Goal: Task Accomplishment & Management: Manage account settings

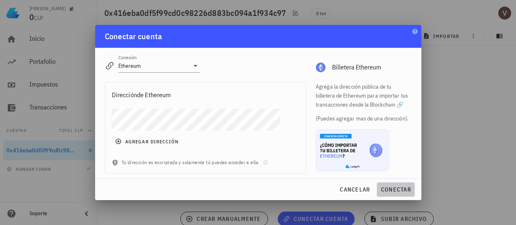
click at [392, 186] on span "conectar" at bounding box center [396, 189] width 31 height 7
click at [349, 196] on button "cancelar" at bounding box center [354, 189] width 37 height 15
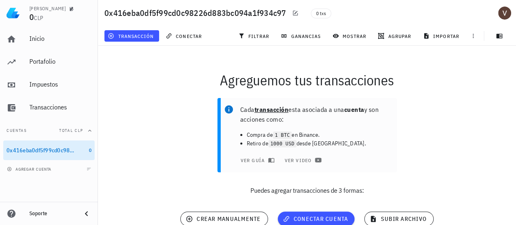
scroll to position [37, 0]
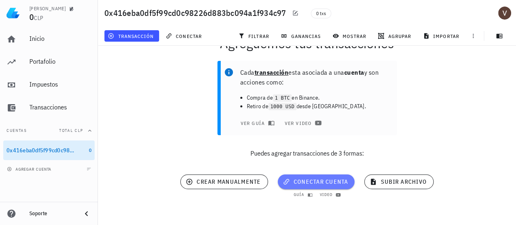
click at [313, 181] on span "conectar cuenta" at bounding box center [317, 181] width 64 height 7
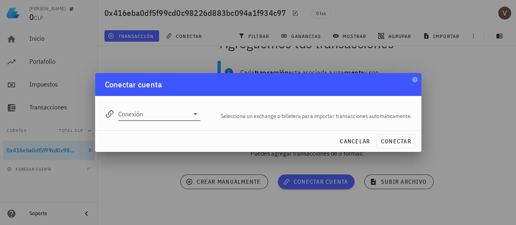
click at [191, 119] on div "Conexión" at bounding box center [159, 113] width 82 height 13
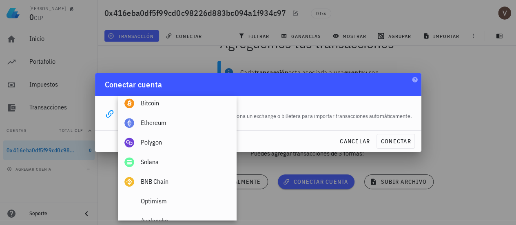
scroll to position [303, 0]
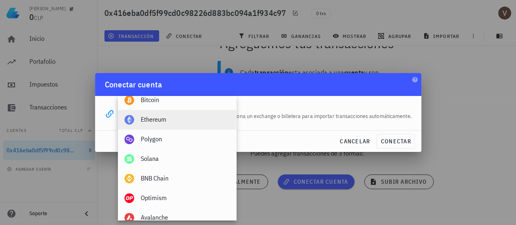
click at [171, 122] on div "Ethereum" at bounding box center [185, 120] width 89 height 8
type input "Ethereum"
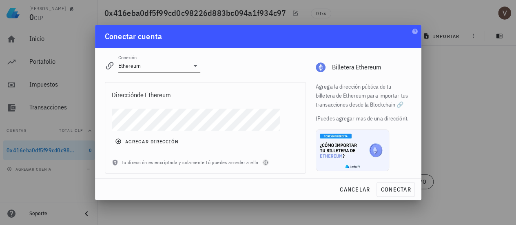
click at [264, 164] on icon "button" at bounding box center [266, 162] width 4 height 4
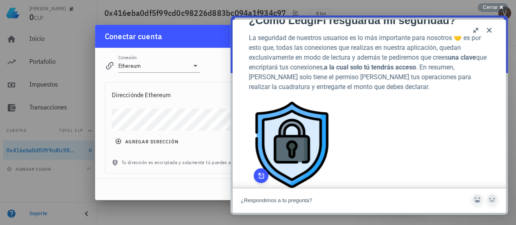
scroll to position [22, 0]
drag, startPoint x: 490, startPoint y: 29, endPoint x: 281, endPoint y: 138, distance: 235.9
click at [281, 138] on img "Image preview. Open larger image in dialog window." at bounding box center [292, 144] width 86 height 86
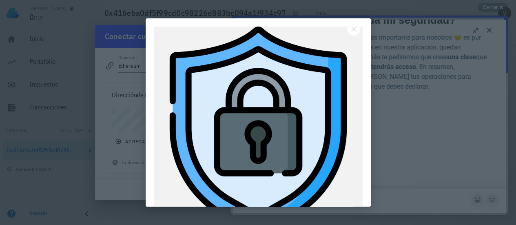
scroll to position [0, 0]
click at [357, 27] on button "Close" at bounding box center [353, 28] width 13 height 13
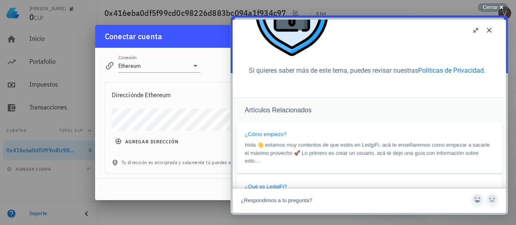
scroll to position [197, 0]
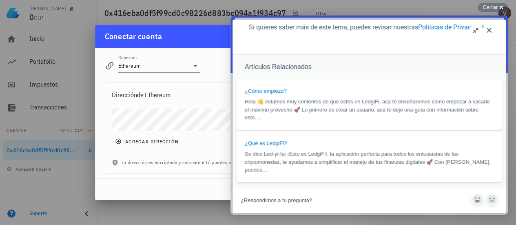
click at [491, 31] on button "Close" at bounding box center [489, 30] width 13 height 13
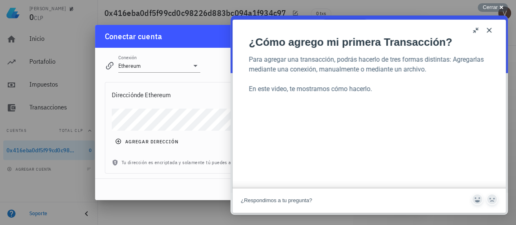
click at [491, 31] on button "Close" at bounding box center [489, 30] width 13 height 13
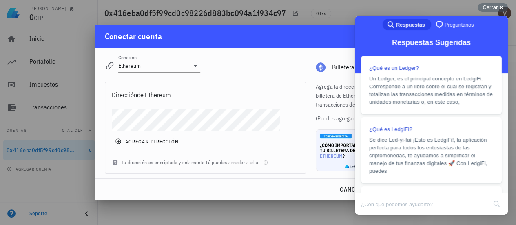
click at [307, 60] on div "Conexión Ethereum editar Billetera Ethereum" at bounding box center [258, 62] width 317 height 29
click at [486, 5] on span "Cerrar" at bounding box center [490, 7] width 15 height 6
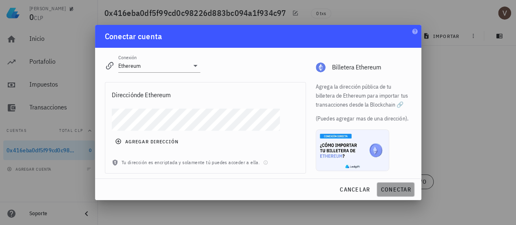
click at [390, 186] on span "conectar" at bounding box center [396, 189] width 31 height 7
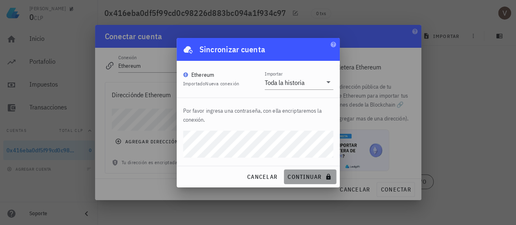
click at [301, 178] on span "continuar" at bounding box center [310, 176] width 46 height 7
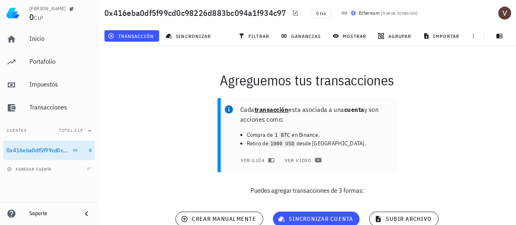
scroll to position [36, 0]
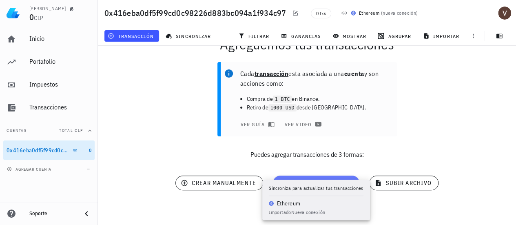
click at [328, 179] on button "sincronizar cuenta" at bounding box center [316, 183] width 87 height 15
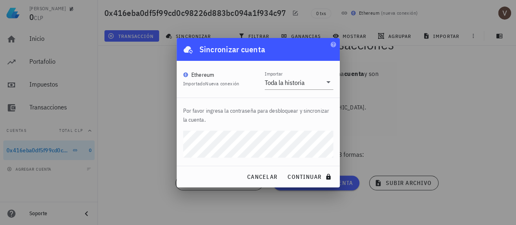
click at [409, 68] on div at bounding box center [258, 112] width 516 height 225
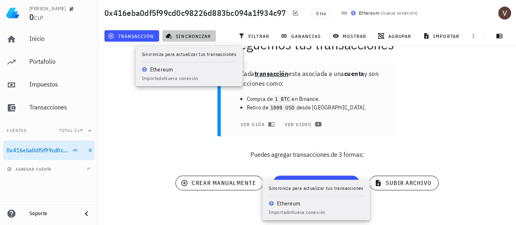
click at [180, 38] on span "sincronizar" at bounding box center [189, 36] width 44 height 7
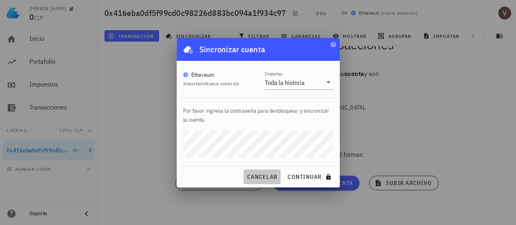
click at [261, 175] on span "cancelar" at bounding box center [262, 176] width 31 height 7
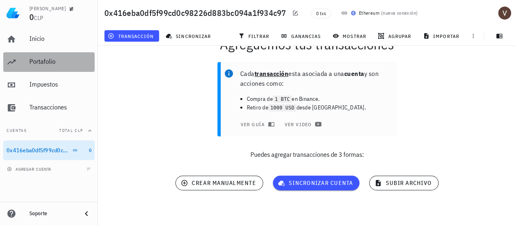
click at [37, 57] on div "Portafolio" at bounding box center [60, 62] width 62 height 18
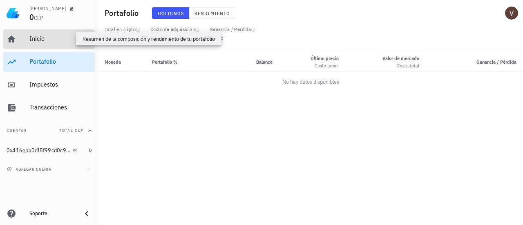
click at [56, 38] on div "Inicio" at bounding box center [60, 39] width 62 height 8
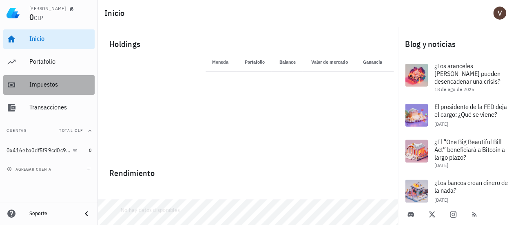
click at [41, 92] on div "Impuestos" at bounding box center [60, 85] width 62 height 18
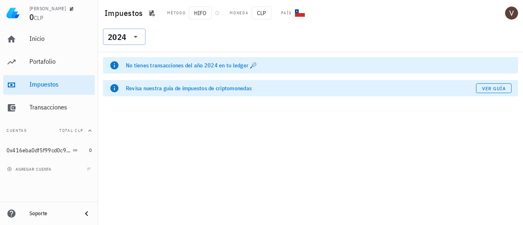
click at [134, 34] on icon at bounding box center [136, 37] width 10 height 10
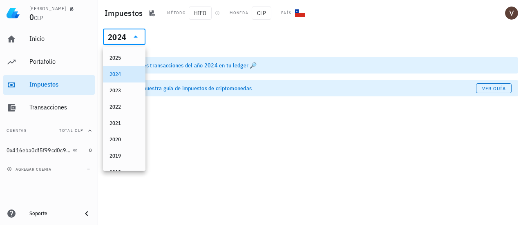
click at [189, 50] on div "​ 2024" at bounding box center [310, 39] width 425 height 26
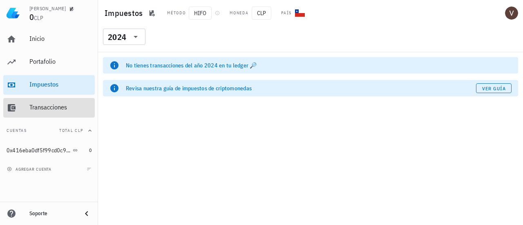
click at [70, 106] on div "Transacciones" at bounding box center [60, 107] width 62 height 8
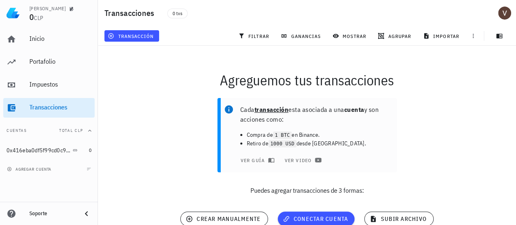
scroll to position [37, 0]
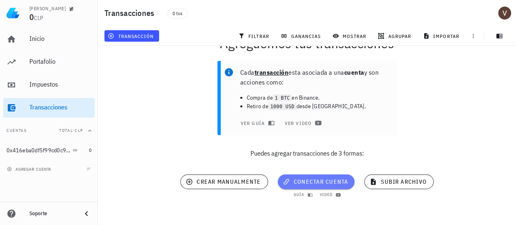
click at [328, 177] on button "conectar cuenta" at bounding box center [316, 181] width 77 height 15
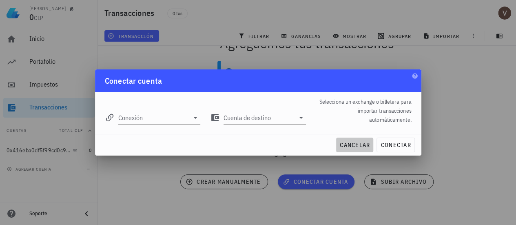
click at [351, 146] on span "cancelar" at bounding box center [355, 144] width 31 height 7
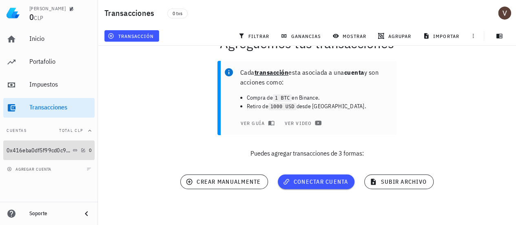
click at [45, 151] on div "0x416eba0df5f99cd0c98226d883bc094a1f934c97" at bounding box center [39, 150] width 65 height 7
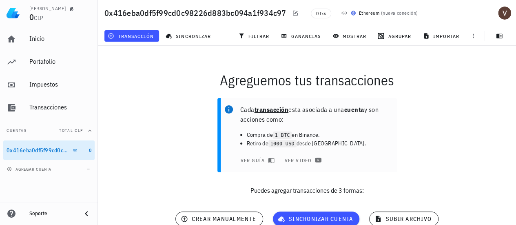
scroll to position [37, 0]
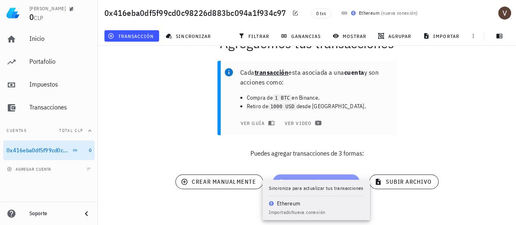
click at [328, 179] on span "sincronizar cuenta" at bounding box center [317, 181] width 74 height 7
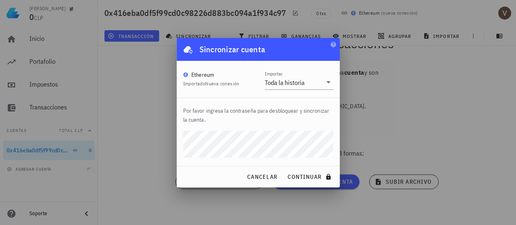
click at [284, 169] on button "continuar" at bounding box center [310, 176] width 52 height 15
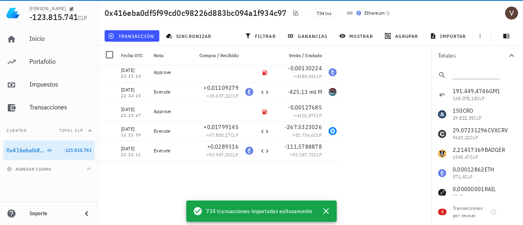
scroll to position [0, 0]
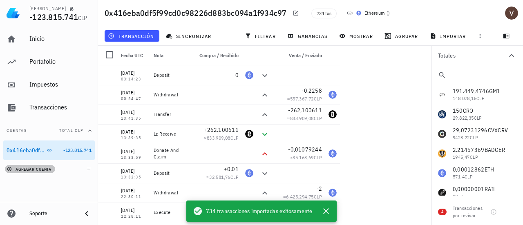
click at [30, 167] on span "agregar cuenta" at bounding box center [30, 169] width 43 height 5
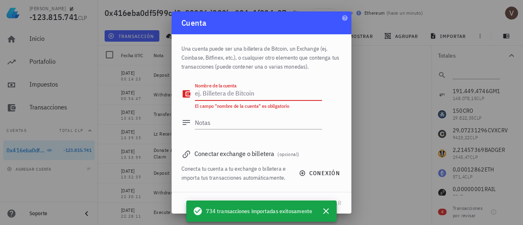
click at [224, 97] on textarea "Nombre de la cuenta" at bounding box center [258, 93] width 127 height 13
paste textarea "0xf0f3e4f77f65790ea20a816400dbd2ae9b654760"
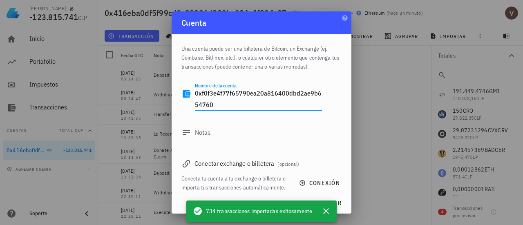
scroll to position [18, 0]
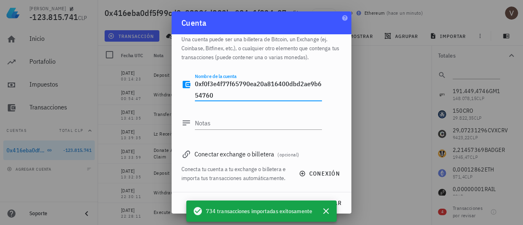
type textarea "0xf0f3e4f77f65790ea20a816400dbd2ae9b654760"
click at [261, 148] on div "Conectar exchange o billetera (opcional)" at bounding box center [261, 153] width 160 height 11
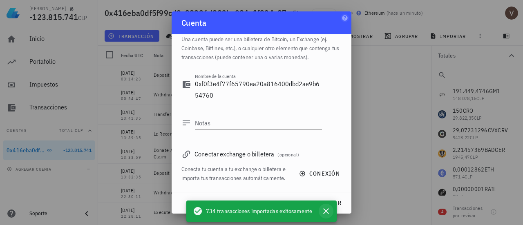
click at [329, 211] on icon "button" at bounding box center [326, 211] width 10 height 10
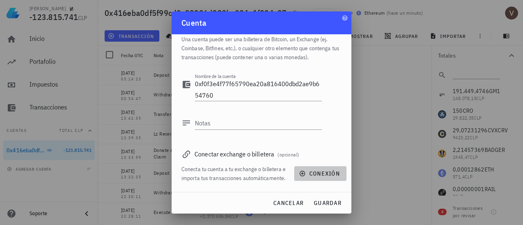
click at [323, 170] on span "conexión" at bounding box center [319, 173] width 39 height 7
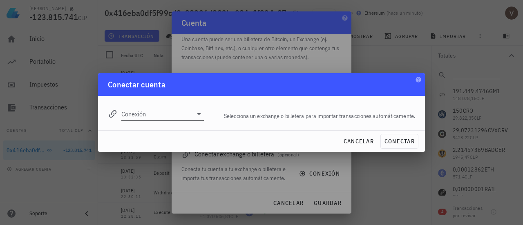
click at [184, 115] on input "Conexión" at bounding box center [156, 113] width 71 height 13
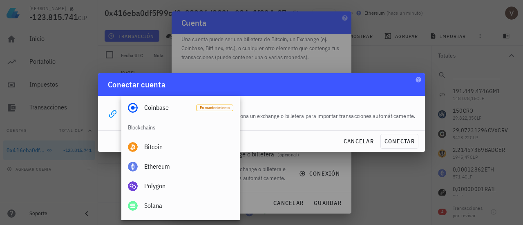
scroll to position [263, 0]
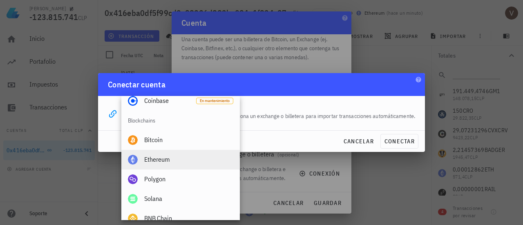
click at [158, 163] on div "Ethereum" at bounding box center [188, 160] width 89 height 8
type input "Ethereum"
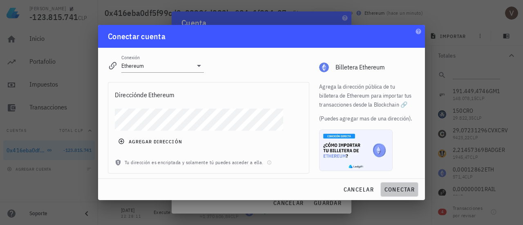
click at [394, 187] on span "conectar" at bounding box center [399, 189] width 31 height 7
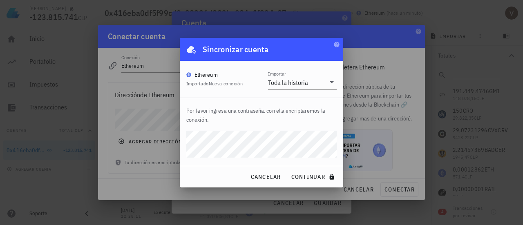
click button "continuar" at bounding box center [313, 176] width 52 height 15
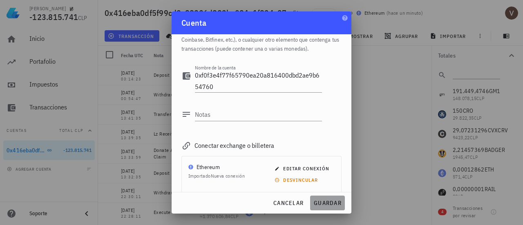
click at [326, 203] on span "guardar" at bounding box center [327, 202] width 28 height 7
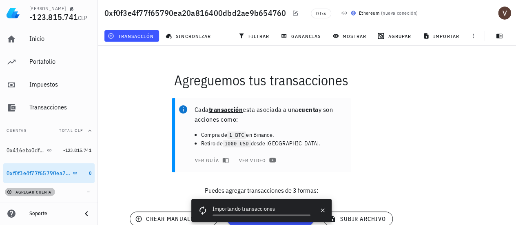
click at [47, 191] on span "agregar cuenta" at bounding box center [30, 191] width 43 height 5
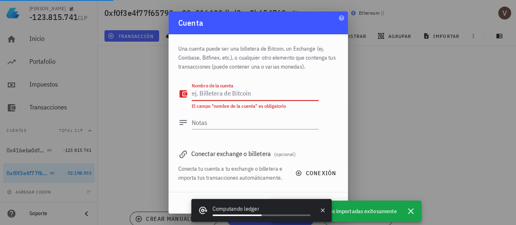
paste textarea "0xdbce9d1dcab960f0447936dfa10767db81054513"
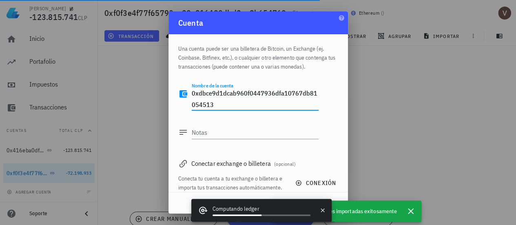
type textarea "0xdbce9d1dcab960f0447936dfa10767db81054513"
click at [308, 185] on span "conexión" at bounding box center [316, 182] width 39 height 7
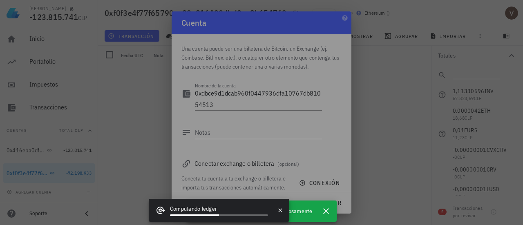
scroll to position [18, 0]
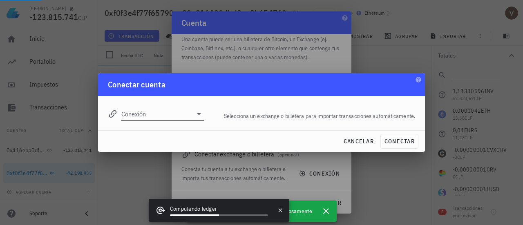
click at [200, 114] on icon at bounding box center [199, 114] width 10 height 10
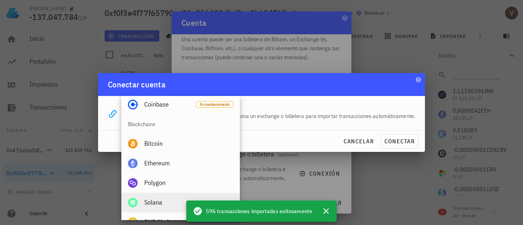
scroll to position [260, 0]
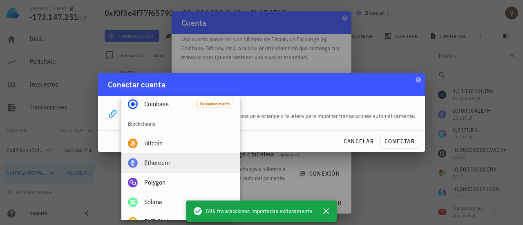
click at [157, 162] on div "Ethereum" at bounding box center [188, 163] width 89 height 8
type input "Ethereum"
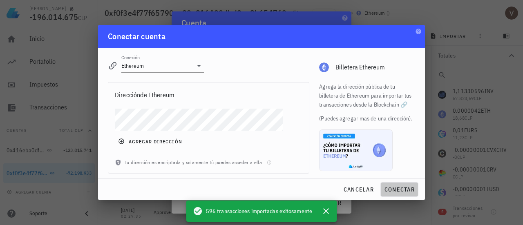
click at [402, 182] on button "conectar" at bounding box center [399, 189] width 38 height 15
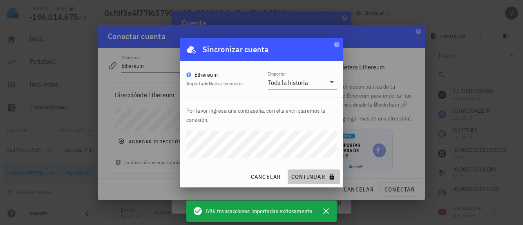
click at [312, 179] on span "continuar" at bounding box center [314, 176] width 46 height 7
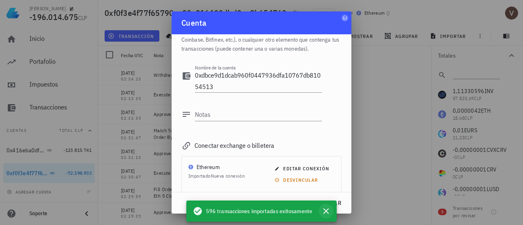
click at [326, 210] on icon "button" at bounding box center [326, 211] width 10 height 10
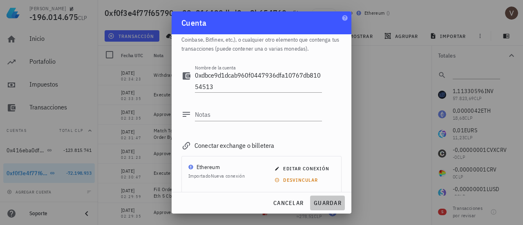
click at [324, 202] on span "guardar" at bounding box center [327, 202] width 28 height 7
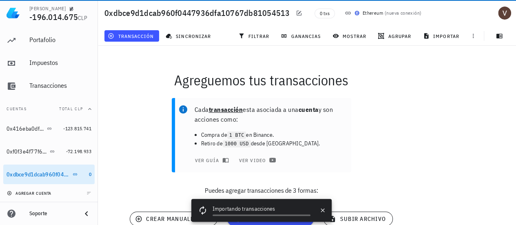
scroll to position [37, 0]
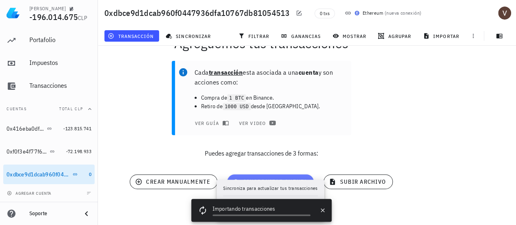
click at [267, 181] on span "sincronizar cuenta" at bounding box center [271, 181] width 74 height 7
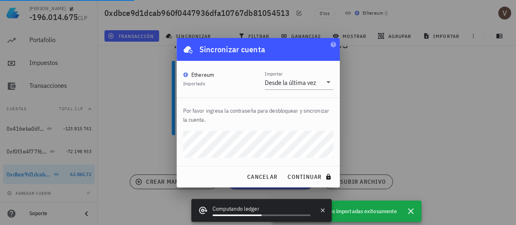
click at [284, 169] on button "continuar" at bounding box center [310, 176] width 52 height 15
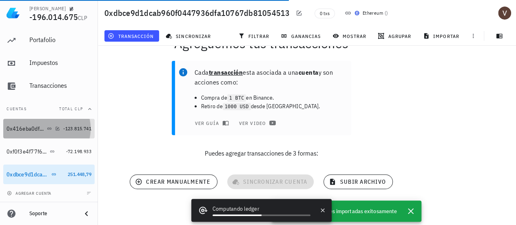
click at [30, 129] on div "0x416eba0df5f99cd0c98226d883bc094a1f934c97" at bounding box center [26, 128] width 39 height 7
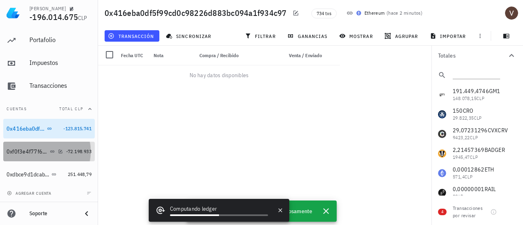
click at [29, 146] on div "0xf0f3e4f77f65790ea20a816400dbd2ae9b654760" at bounding box center [35, 152] width 56 height 18
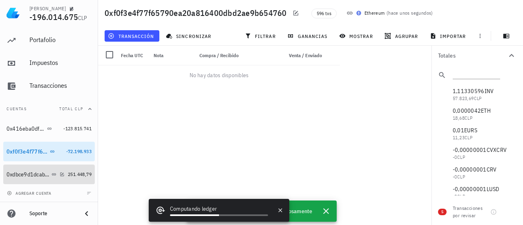
click at [28, 171] on div "0xdbce9d1dcab960f0447936dfa10767db81054513" at bounding box center [28, 174] width 43 height 7
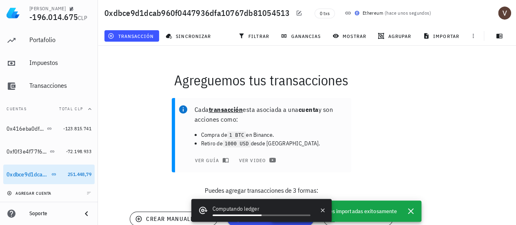
click at [45, 196] on button "agregar cuenta" at bounding box center [30, 193] width 50 height 8
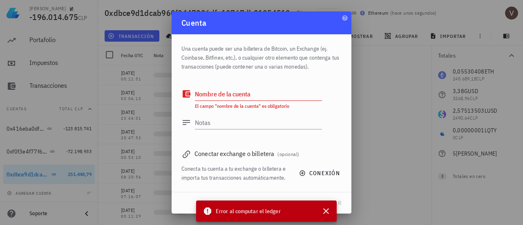
click at [234, 95] on label "Nombre de la cuenta" at bounding box center [223, 94] width 56 height 8
click at [234, 95] on textarea "Nombre de la cuenta" at bounding box center [258, 93] width 127 height 13
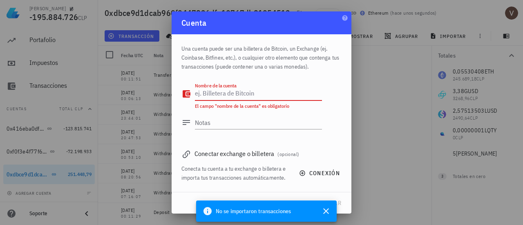
click at [250, 90] on textarea "Nombre de la cuenta" at bounding box center [258, 93] width 127 height 13
paste textarea "0x4139bdeb7e245679e89f44272ea1de0baebde6d5"
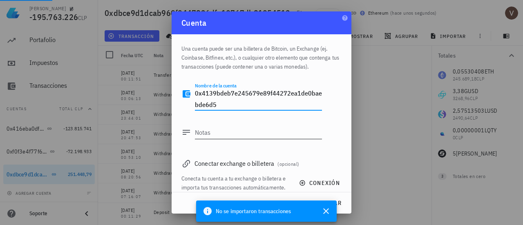
type textarea "0x4139bdeb7e245679e89f44272ea1de0baebde6d5"
click at [233, 136] on textarea "Notas" at bounding box center [258, 132] width 127 height 13
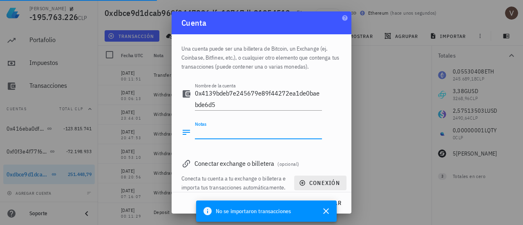
click at [277, 165] on div "Conectar exchange o billetera (opcional)" at bounding box center [261, 163] width 160 height 11
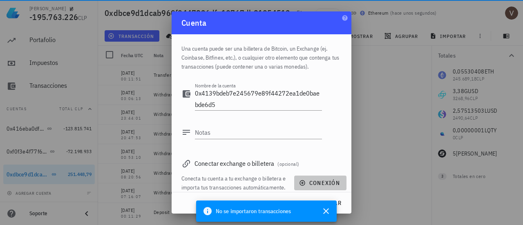
click at [307, 185] on span "conexión" at bounding box center [319, 182] width 39 height 7
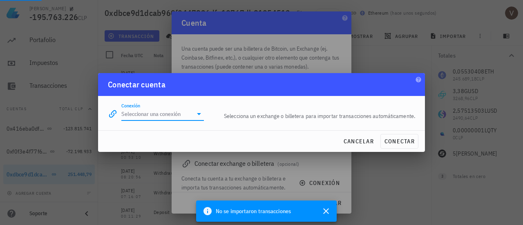
click at [158, 109] on input "Conexión" at bounding box center [156, 113] width 71 height 13
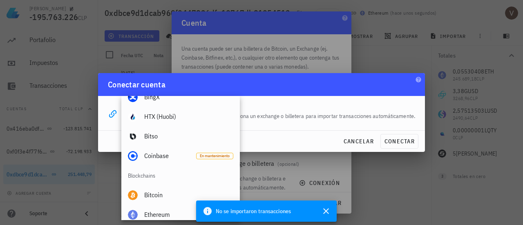
scroll to position [229, 0]
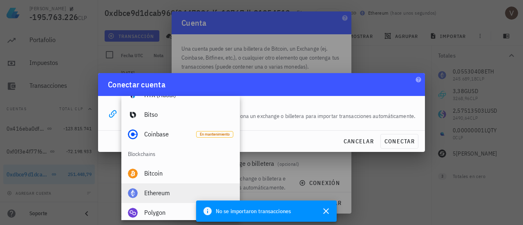
click at [170, 196] on div "Ethereum" at bounding box center [188, 193] width 89 height 8
type input "Ethereum"
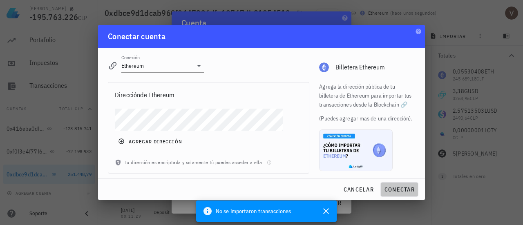
click at [400, 190] on span "conectar" at bounding box center [399, 189] width 31 height 7
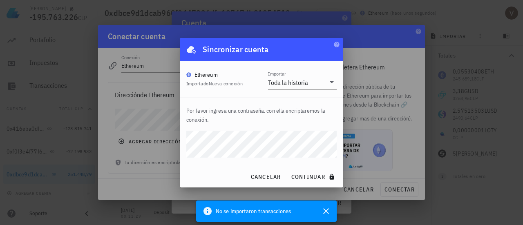
click button "continuar" at bounding box center [313, 176] width 52 height 15
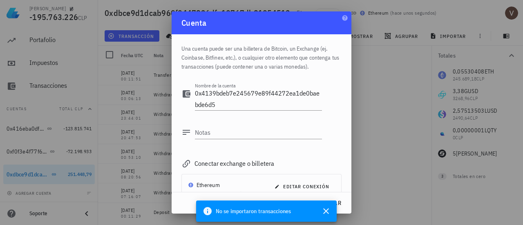
scroll to position [27, 0]
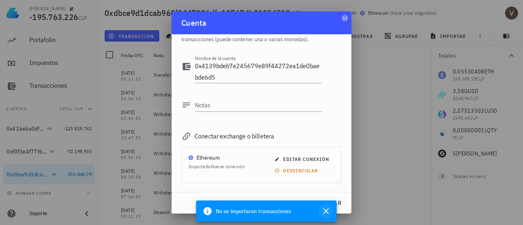
click at [326, 211] on icon "button" at bounding box center [326, 211] width 6 height 6
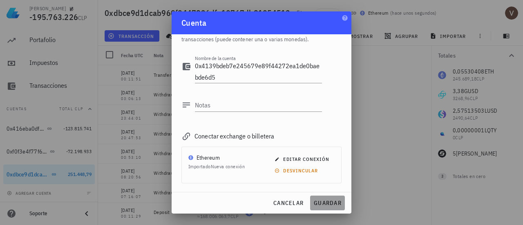
click at [326, 202] on span "guardar" at bounding box center [327, 202] width 28 height 7
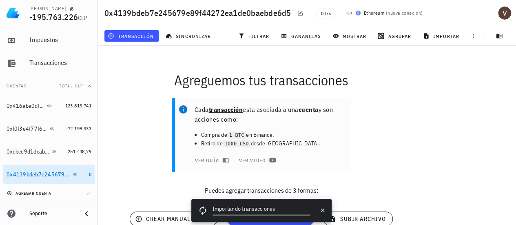
scroll to position [37, 0]
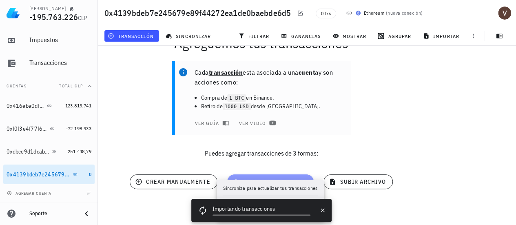
click at [278, 185] on span "sincronizar cuenta" at bounding box center [271, 181] width 74 height 7
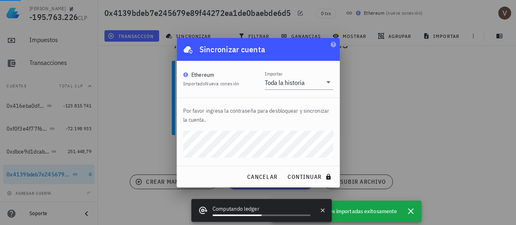
click at [284, 169] on button "continuar" at bounding box center [310, 176] width 52 height 15
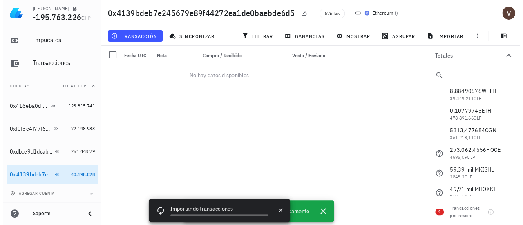
scroll to position [0, 0]
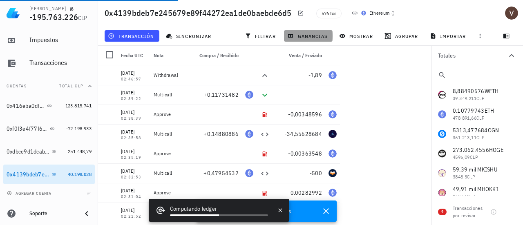
click at [314, 35] on span "ganancias" at bounding box center [308, 36] width 38 height 7
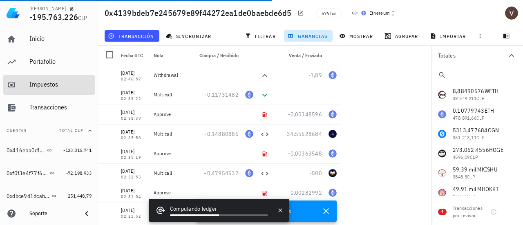
click at [42, 85] on div "Impuestos" at bounding box center [60, 84] width 62 height 8
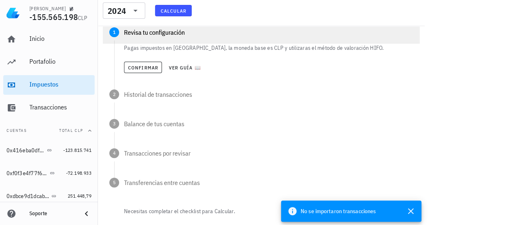
scroll to position [84, 0]
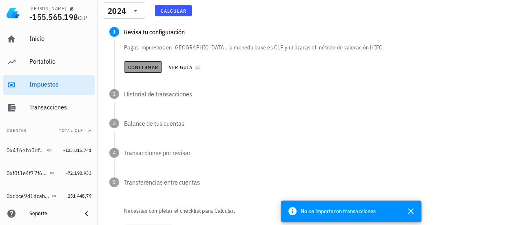
click at [145, 66] on span "Confirmar" at bounding box center [143, 67] width 31 height 6
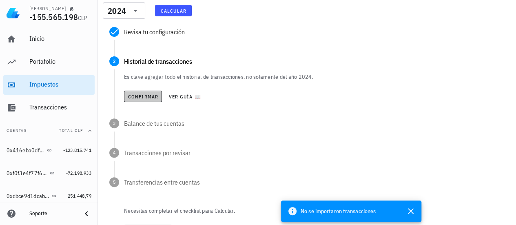
click at [145, 98] on span "Confirmar" at bounding box center [143, 96] width 31 height 6
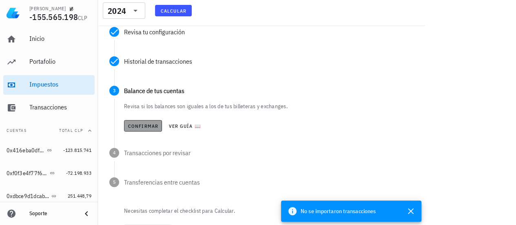
click at [151, 128] on span "Confirmar" at bounding box center [143, 126] width 31 height 6
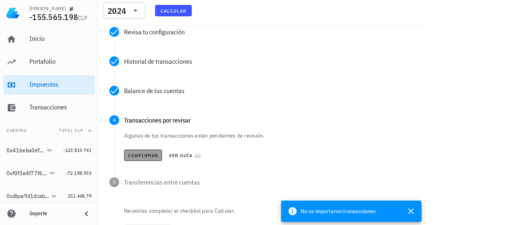
click at [147, 154] on span "Confirmar" at bounding box center [143, 155] width 31 height 6
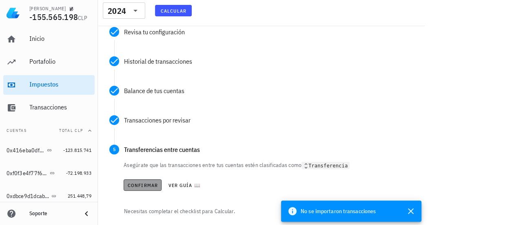
click at [145, 185] on span "Confirmar" at bounding box center [142, 185] width 31 height 6
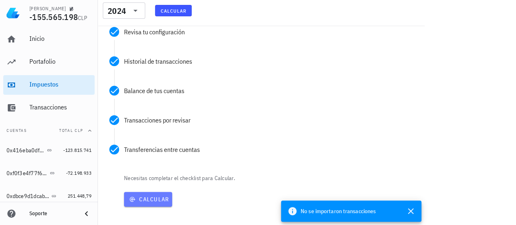
drag, startPoint x: 154, startPoint y: 203, endPoint x: 119, endPoint y: 210, distance: 35.9
click at [119, 210] on div "Checklist Para que el cálculo de tus ganancias sea correcto, es importante revi…" at bounding box center [261, 100] width 317 height 260
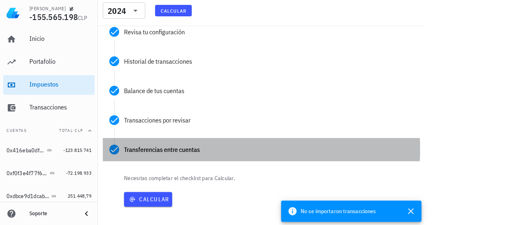
click at [114, 154] on icon at bounding box center [114, 150] width 10 height 10
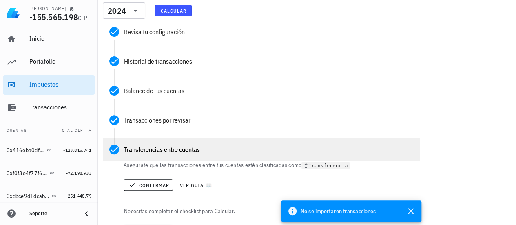
scroll to position [127, 0]
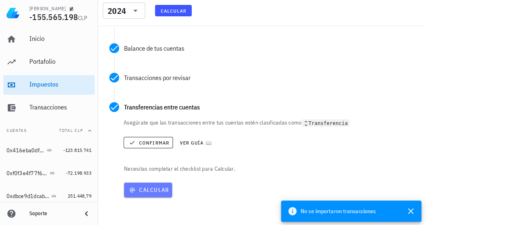
click at [150, 188] on span "Calcular" at bounding box center [148, 189] width 42 height 7
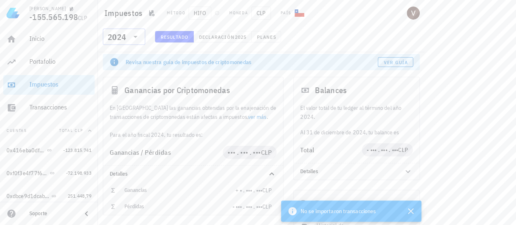
click at [134, 32] on icon at bounding box center [136, 37] width 10 height 10
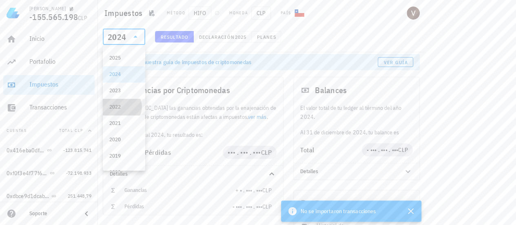
click at [122, 112] on div "2022" at bounding box center [123, 106] width 29 height 13
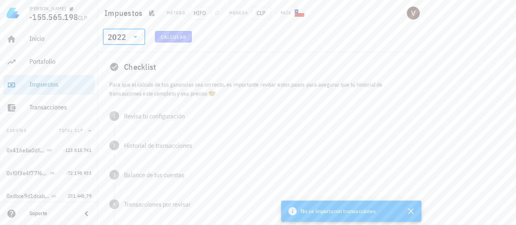
click at [178, 41] on button "Calcular" at bounding box center [173, 36] width 37 height 11
click at [410, 211] on icon "button" at bounding box center [411, 211] width 6 height 6
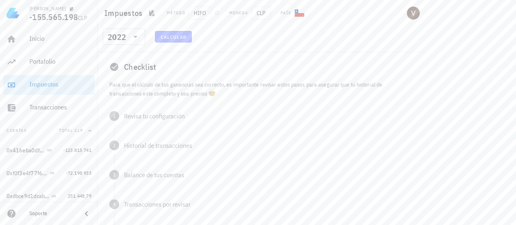
click at [164, 39] on span "Calcular" at bounding box center [173, 37] width 26 height 6
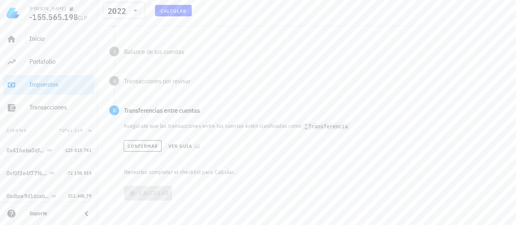
scroll to position [127, 0]
click at [142, 144] on span "Confirmar" at bounding box center [142, 143] width 31 height 6
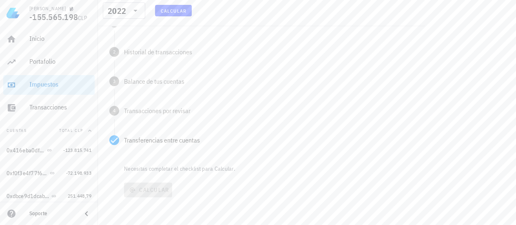
scroll to position [93, 0]
click at [161, 191] on div "Calcular" at bounding box center [271, 190] width 298 height 21
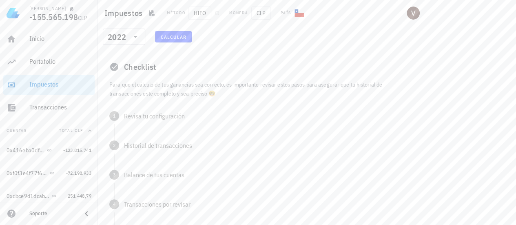
click at [142, 71] on div "Checklist" at bounding box center [261, 67] width 317 height 26
click at [167, 120] on div "1 Revisa tu configuración" at bounding box center [261, 116] width 317 height 23
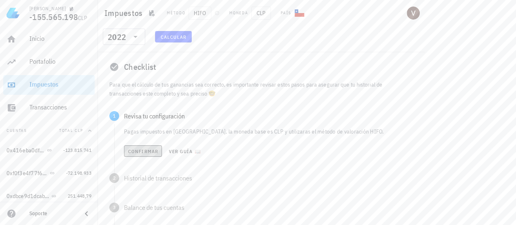
click at [149, 150] on span "Confirmar" at bounding box center [143, 151] width 31 height 6
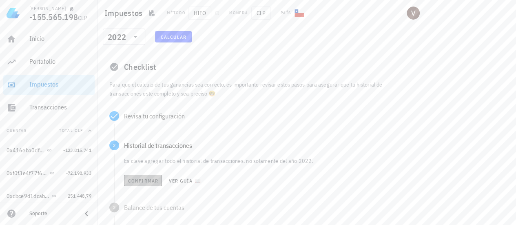
click at [152, 179] on span "Confirmar" at bounding box center [143, 181] width 31 height 6
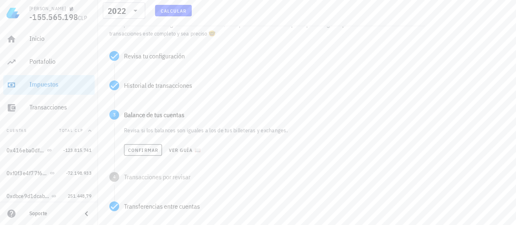
scroll to position [60, 0]
click at [153, 148] on span "Confirmar" at bounding box center [143, 150] width 31 height 6
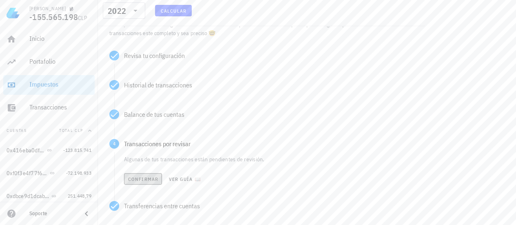
click at [145, 180] on span "Confirmar" at bounding box center [143, 179] width 31 height 6
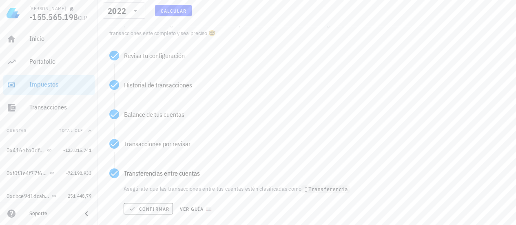
scroll to position [127, 0]
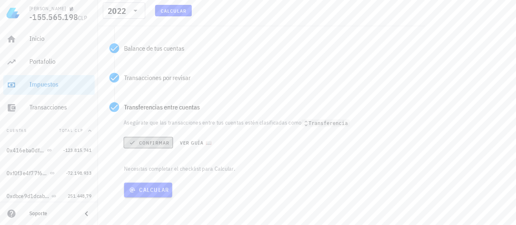
click at [162, 146] on span "Confirmar" at bounding box center [148, 142] width 42 height 7
click at [149, 138] on button "Confirmar" at bounding box center [143, 142] width 38 height 11
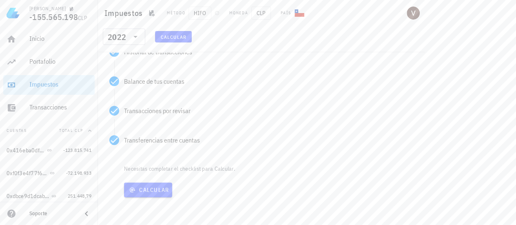
scroll to position [93, 0]
click at [150, 187] on span "Calcular" at bounding box center [148, 190] width 42 height 7
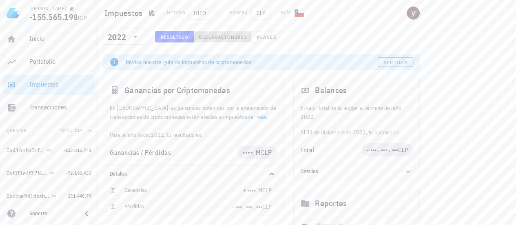
click at [225, 40] on button "Declaración 2023" at bounding box center [223, 36] width 58 height 11
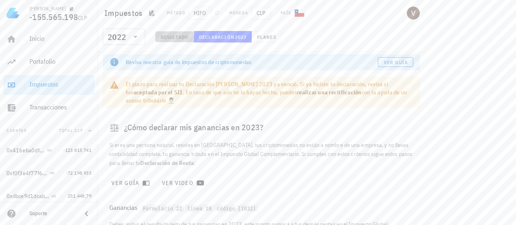
click at [192, 39] on button "Resultado" at bounding box center [174, 36] width 39 height 11
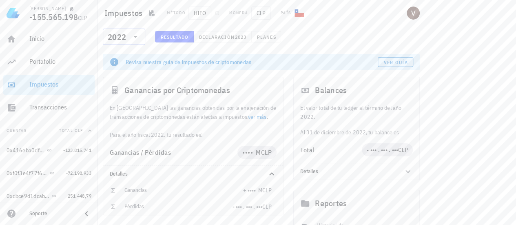
click at [138, 33] on icon at bounding box center [136, 37] width 10 height 10
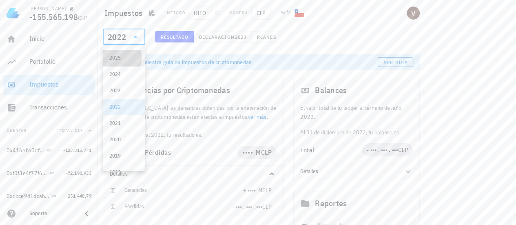
click at [118, 64] on div "2025" at bounding box center [123, 57] width 29 height 13
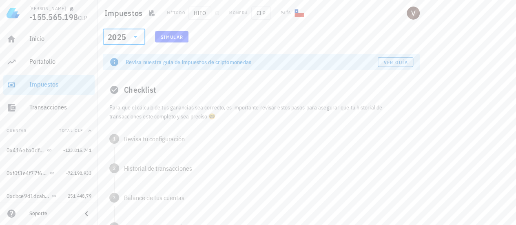
click at [133, 42] on div "2025" at bounding box center [124, 37] width 33 height 16
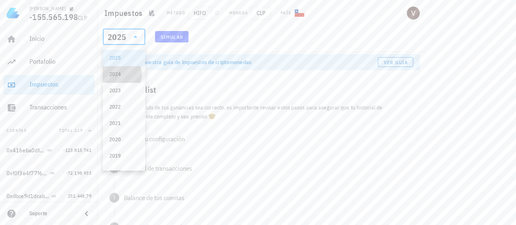
click at [125, 74] on div "2024" at bounding box center [123, 74] width 29 height 7
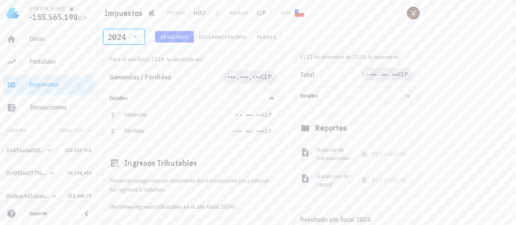
scroll to position [74, 0]
click at [134, 31] on div "2024" at bounding box center [124, 37] width 33 height 16
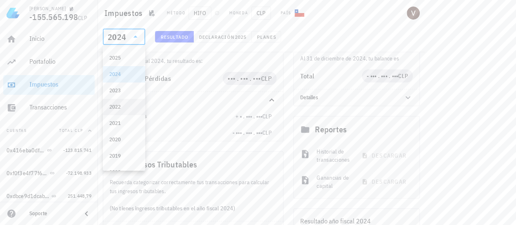
click at [133, 105] on div "2022" at bounding box center [123, 107] width 29 height 7
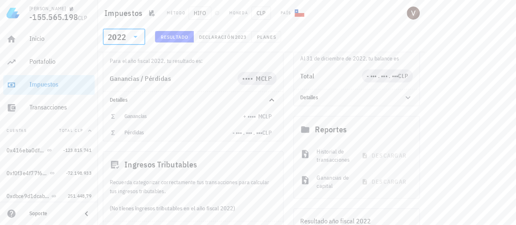
click at [136, 37] on icon at bounding box center [136, 37] width 4 height 2
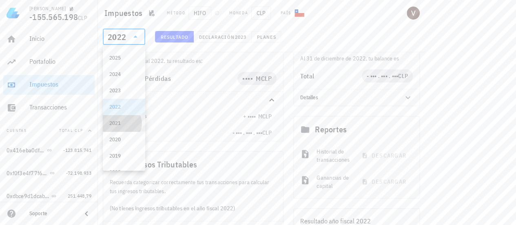
click at [125, 120] on div "2021" at bounding box center [123, 123] width 29 height 7
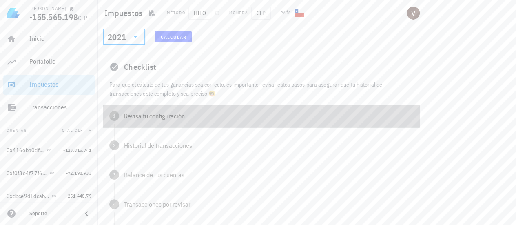
click at [155, 113] on div "Revisa tu configuración" at bounding box center [268, 116] width 289 height 7
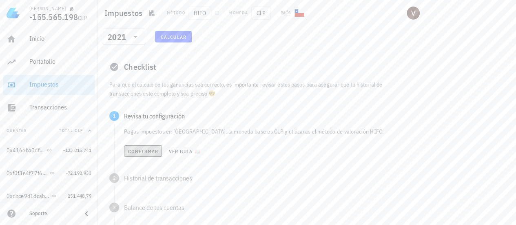
click at [149, 150] on span "Confirmar" at bounding box center [143, 151] width 31 height 6
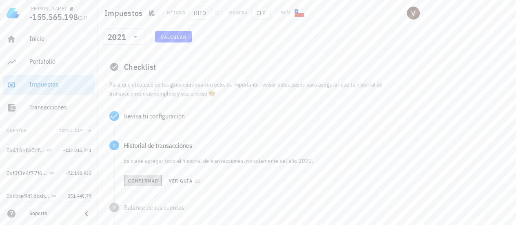
click at [152, 184] on button "Confirmar" at bounding box center [143, 180] width 38 height 11
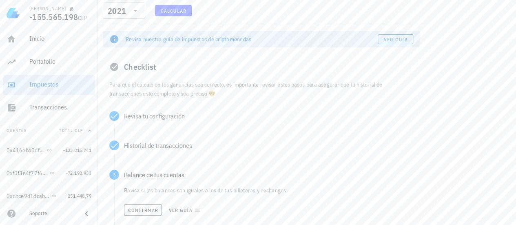
scroll to position [100, 0]
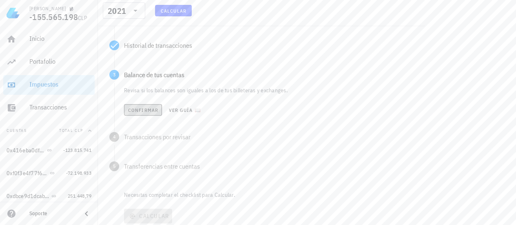
click at [143, 112] on span "Confirmar" at bounding box center [143, 110] width 31 height 6
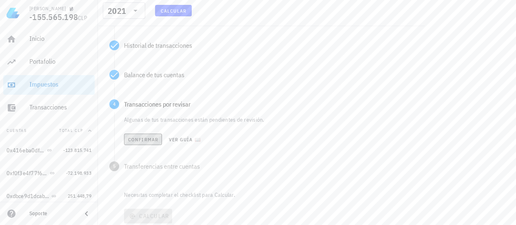
click at [149, 136] on button "Confirmar" at bounding box center [143, 139] width 38 height 11
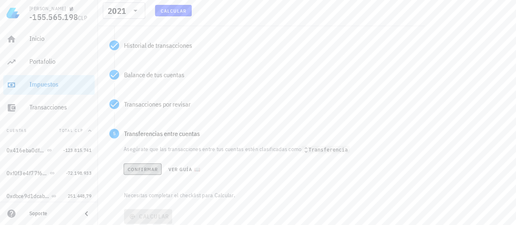
click at [155, 169] on span "Confirmar" at bounding box center [142, 169] width 31 height 6
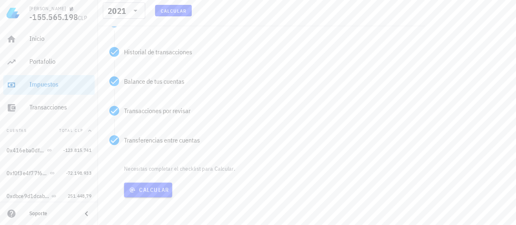
scroll to position [93, 0]
click at [156, 188] on span "Calcular" at bounding box center [148, 190] width 42 height 7
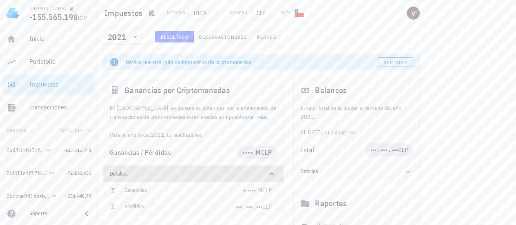
click at [253, 177] on div "Detalles" at bounding box center [193, 174] width 180 height 16
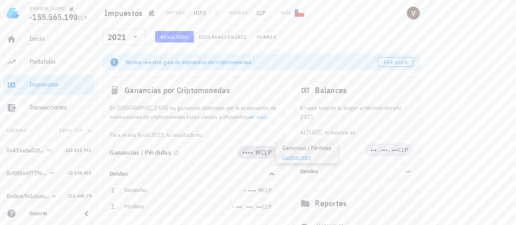
click at [243, 151] on span "•••• M" at bounding box center [252, 152] width 19 height 8
click at [277, 119] on div "En [GEOGRAPHIC_DATA] las ganancias obtenidas por la enajenación de transaccione…" at bounding box center [193, 121] width 180 height 36
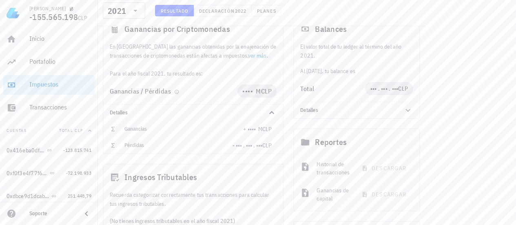
scroll to position [170, 0]
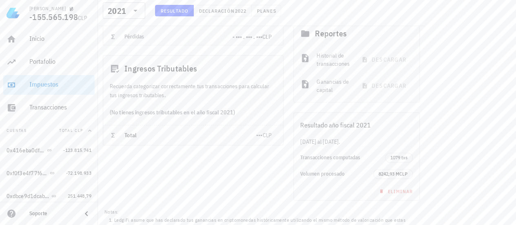
click at [256, 134] on span "•••" at bounding box center [259, 134] width 7 height 7
click at [400, 118] on div "Resultado año fiscal 2021" at bounding box center [357, 125] width 126 height 24
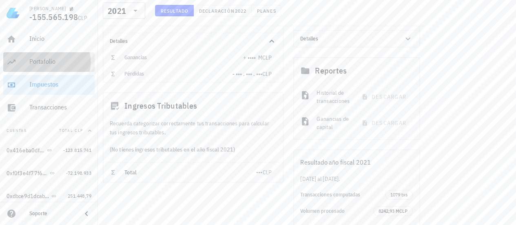
click at [31, 62] on div "Portafolio" at bounding box center [60, 62] width 62 height 8
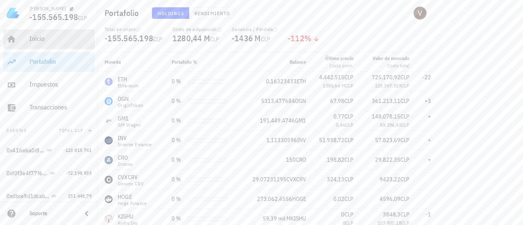
click at [57, 45] on div "Inicio" at bounding box center [60, 39] width 62 height 18
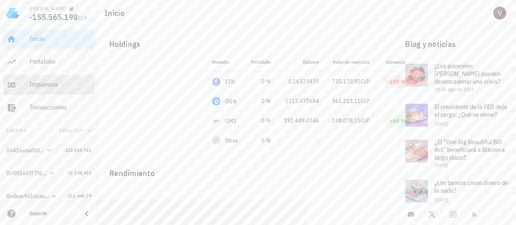
click at [55, 88] on div "Impuestos" at bounding box center [60, 84] width 62 height 8
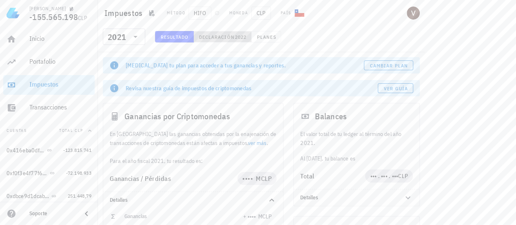
click at [230, 35] on span "Declaración" at bounding box center [217, 37] width 36 height 6
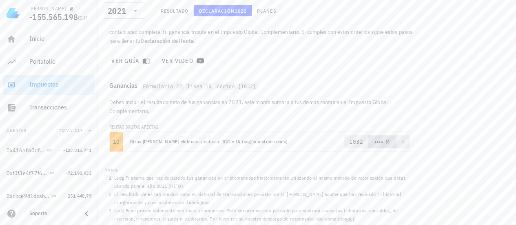
scroll to position [148, 0]
click at [380, 140] on span "•••• M" at bounding box center [383, 141] width 16 height 7
click at [267, 167] on footer "Notas: [PERSON_NAME] asume que has declarado tus ganancias en criptomonedas his…" at bounding box center [261, 195] width 327 height 62
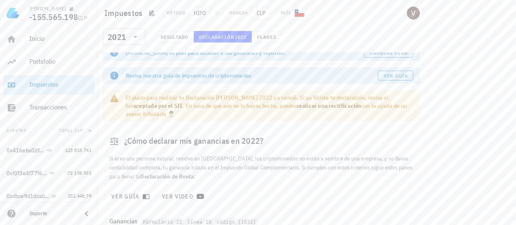
scroll to position [0, 0]
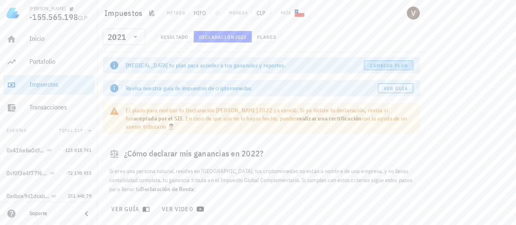
click at [400, 63] on span "Cambiar plan" at bounding box center [389, 65] width 38 height 6
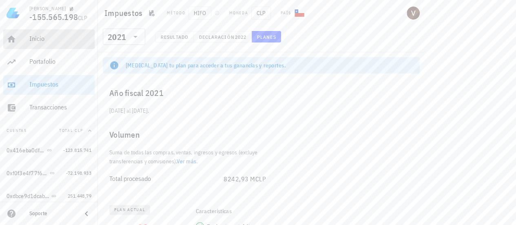
click at [33, 42] on div "Inicio" at bounding box center [60, 39] width 62 height 8
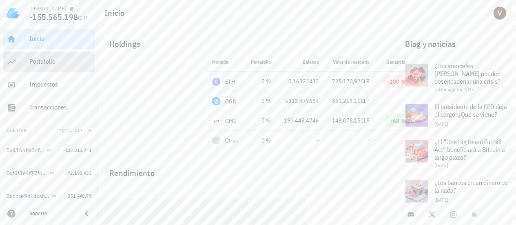
click at [45, 57] on div "Portafolio" at bounding box center [60, 62] width 62 height 18
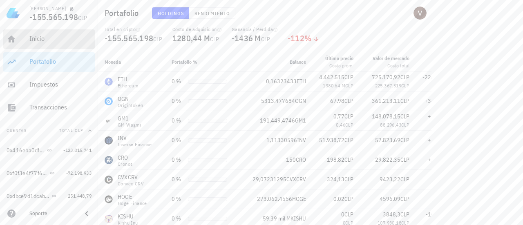
click at [42, 38] on div "Inicio" at bounding box center [60, 39] width 62 height 8
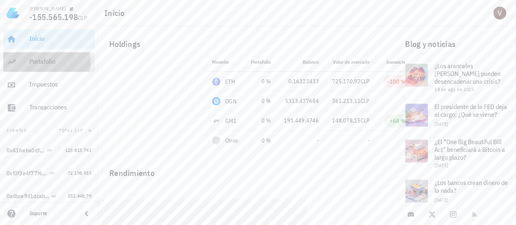
click at [38, 64] on div "Portafolio" at bounding box center [60, 62] width 62 height 8
